Goal: Task Accomplishment & Management: Manage account settings

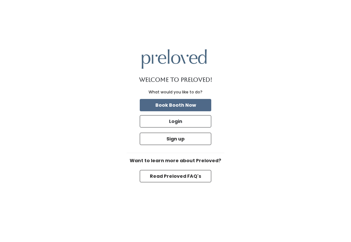
click at [176, 128] on button "Login" at bounding box center [175, 121] width 71 height 12
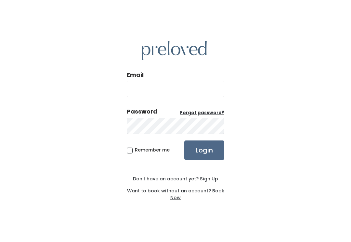
click at [180, 95] on input "Email" at bounding box center [175, 89] width 97 height 16
type input "provo.store@preloved.love"
click at [204, 157] on input "Login" at bounding box center [204, 150] width 40 height 19
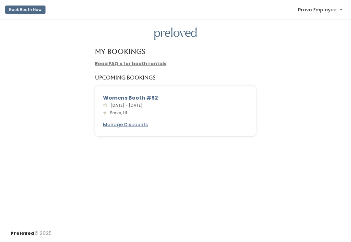
click at [331, 7] on span "Provo Employee" at bounding box center [317, 9] width 38 height 7
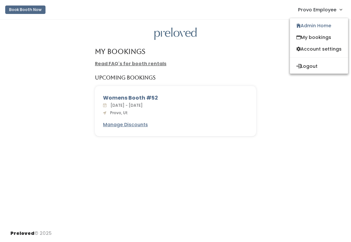
click at [322, 26] on link "Admin Home" at bounding box center [319, 26] width 58 height 12
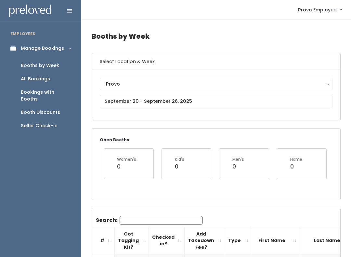
click at [59, 106] on link "Booth Discounts" at bounding box center [40, 112] width 81 height 13
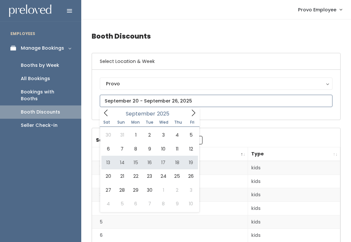
type input "[DATE] to [DATE]"
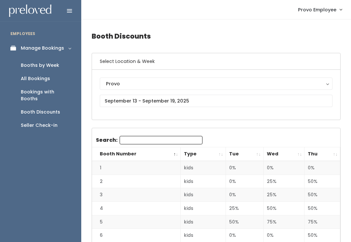
click at [339, 154] on th "Thu" at bounding box center [323, 155] width 36 height 14
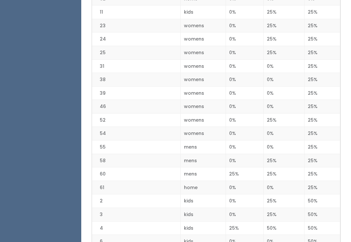
scroll to position [413, 0]
